Goal: Transaction & Acquisition: Subscribe to service/newsletter

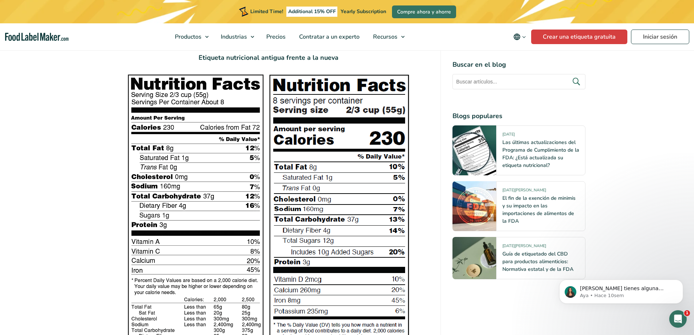
click at [286, 161] on img at bounding box center [268, 209] width 284 height 273
click at [298, 165] on img at bounding box center [268, 209] width 284 height 273
click at [305, 175] on img at bounding box center [268, 209] width 284 height 273
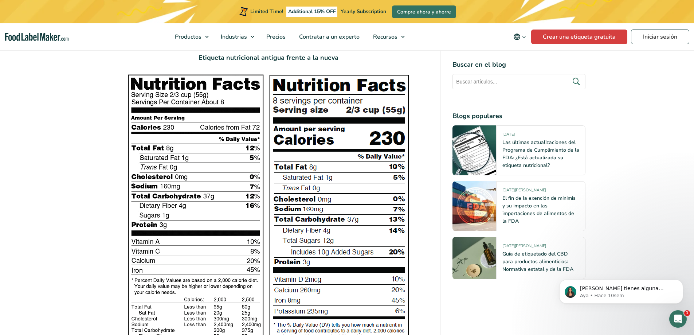
click at [305, 175] on img at bounding box center [268, 209] width 284 height 273
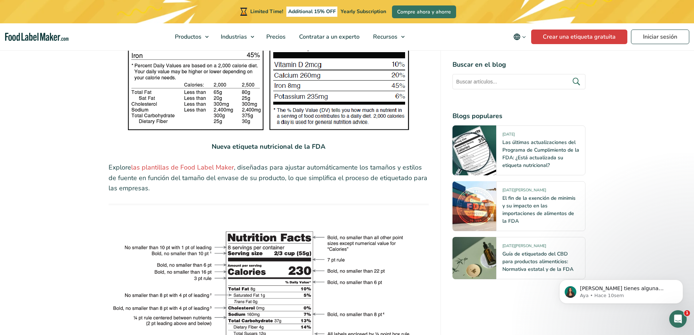
scroll to position [1421, 0]
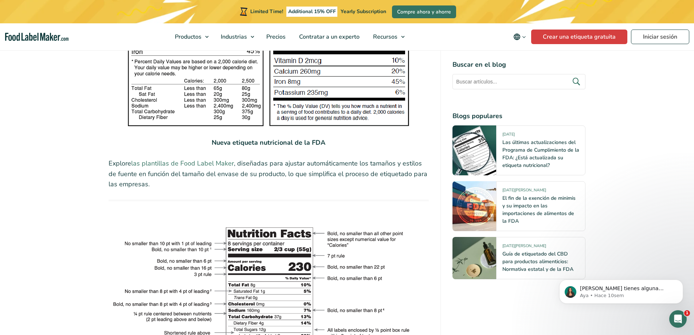
click at [193, 159] on link "las plantillas de Food Label Maker" at bounding box center [182, 163] width 103 height 9
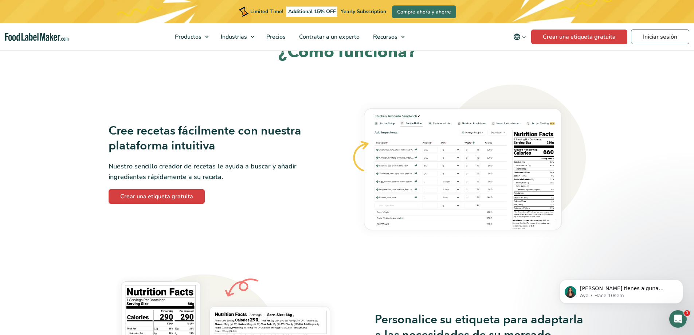
scroll to position [510, 0]
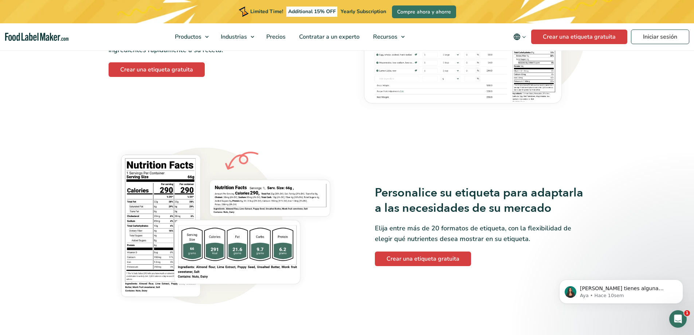
click at [177, 182] on img at bounding box center [226, 226] width 234 height 168
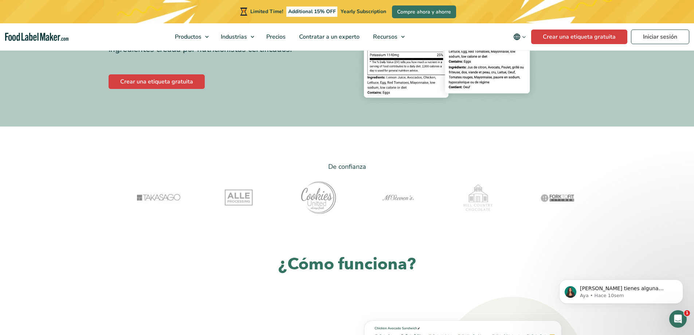
scroll to position [0, 0]
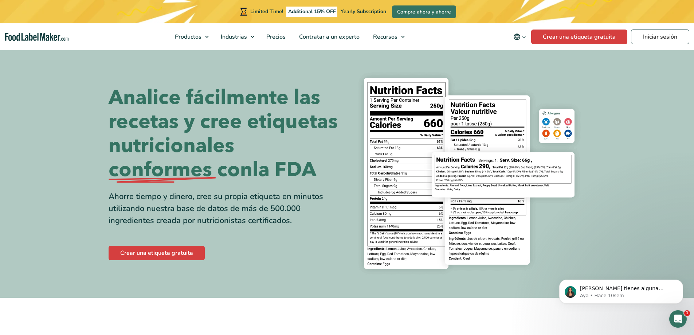
click at [490, 161] on img at bounding box center [469, 174] width 233 height 214
click at [512, 165] on img at bounding box center [469, 174] width 233 height 214
click at [497, 140] on img at bounding box center [469, 174] width 233 height 214
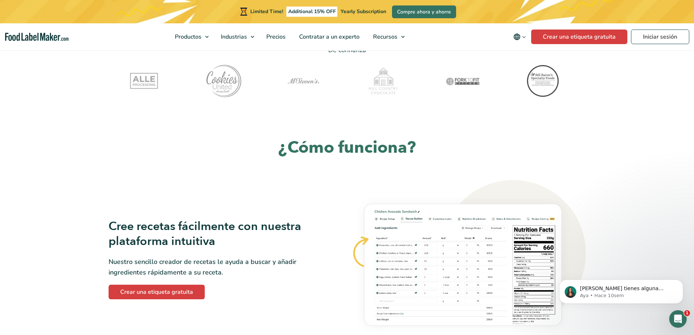
scroll to position [437, 0]
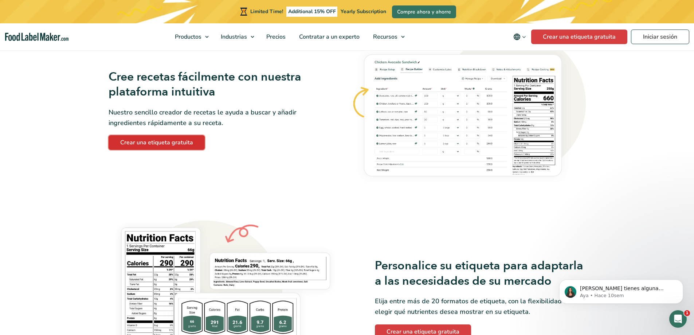
click at [159, 144] on link "Crear una etiqueta gratuita" at bounding box center [157, 142] width 96 height 15
